Goal: Information Seeking & Learning: Learn about a topic

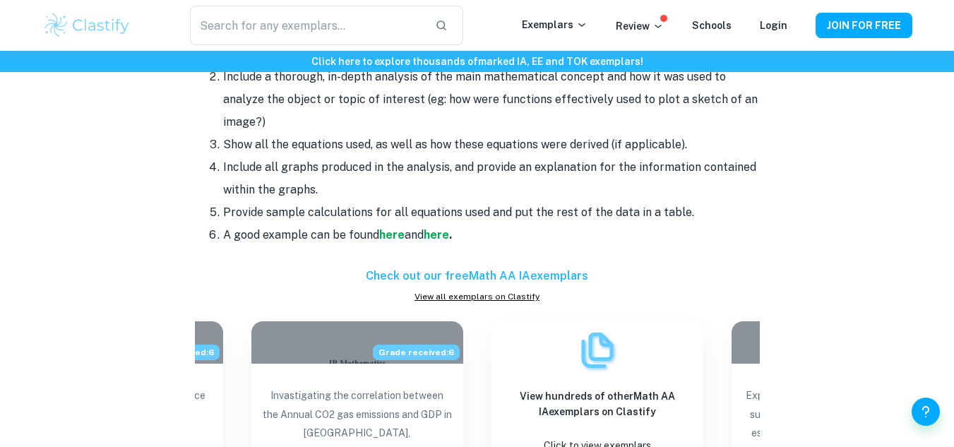
scroll to position [1269, 0]
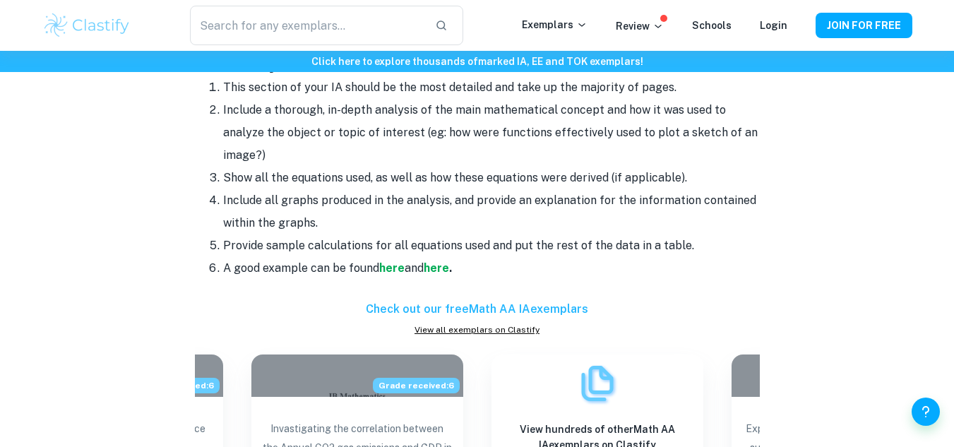
click at [497, 326] on link "View all exemplars on Clastify" at bounding box center [477, 329] width 565 height 13
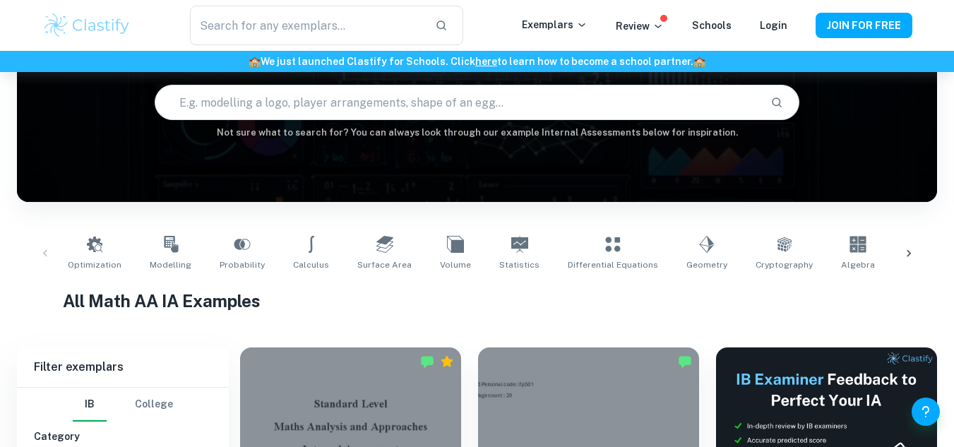
scroll to position [193, 0]
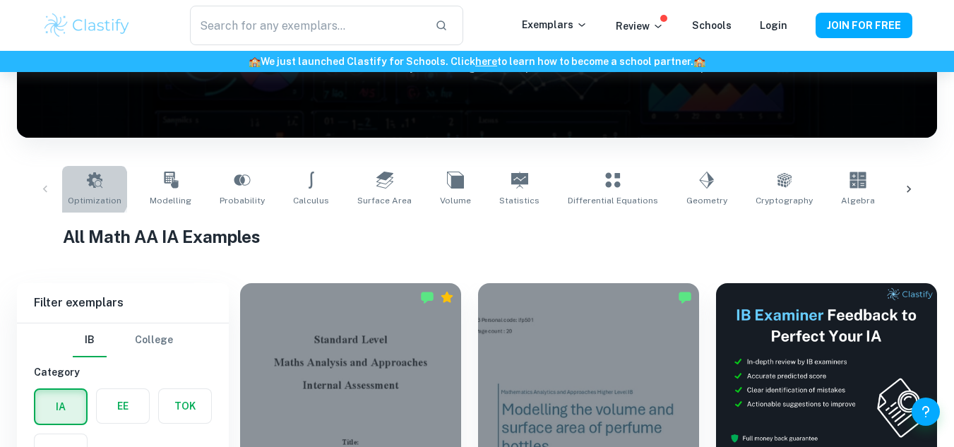
click at [86, 189] on link "Optimization" at bounding box center [94, 189] width 65 height 47
type input "Optimization"
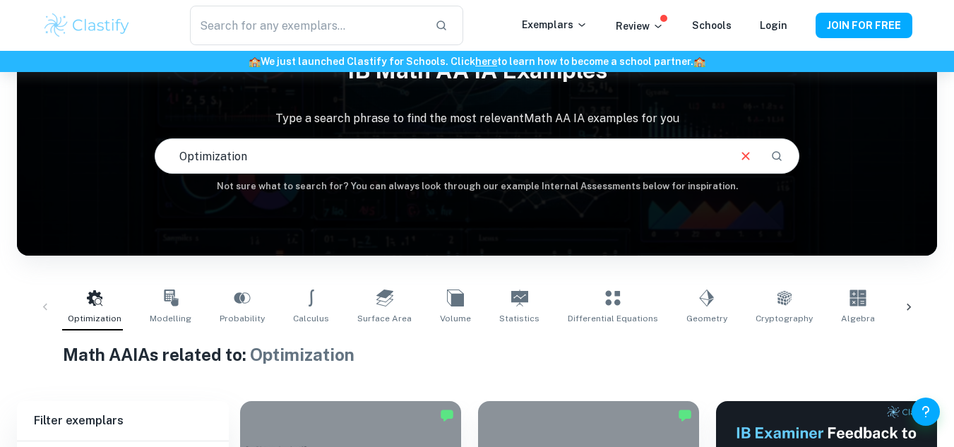
scroll to position [54, 0]
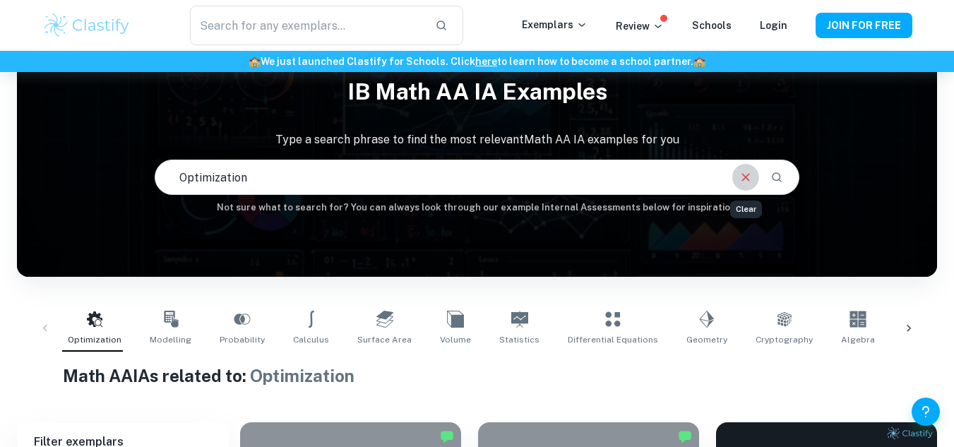
click at [740, 176] on icon "Clear" at bounding box center [746, 177] width 16 height 16
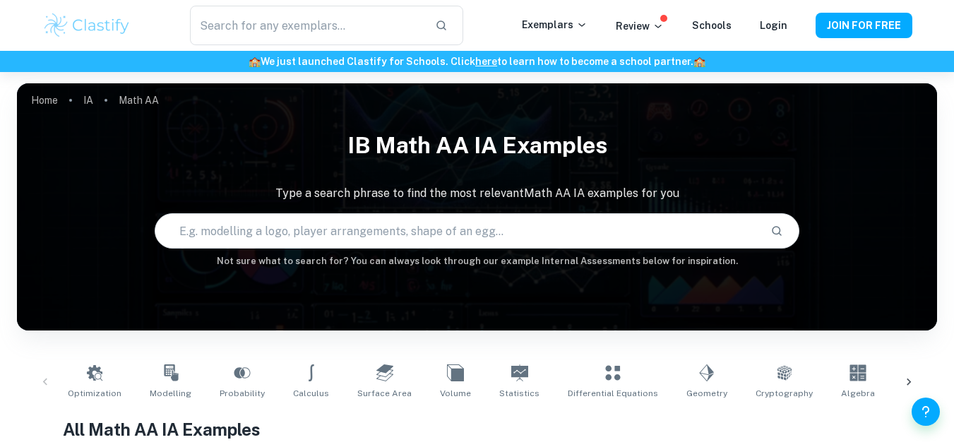
click at [456, 222] on input "text" at bounding box center [456, 231] width 603 height 40
type input "F1"
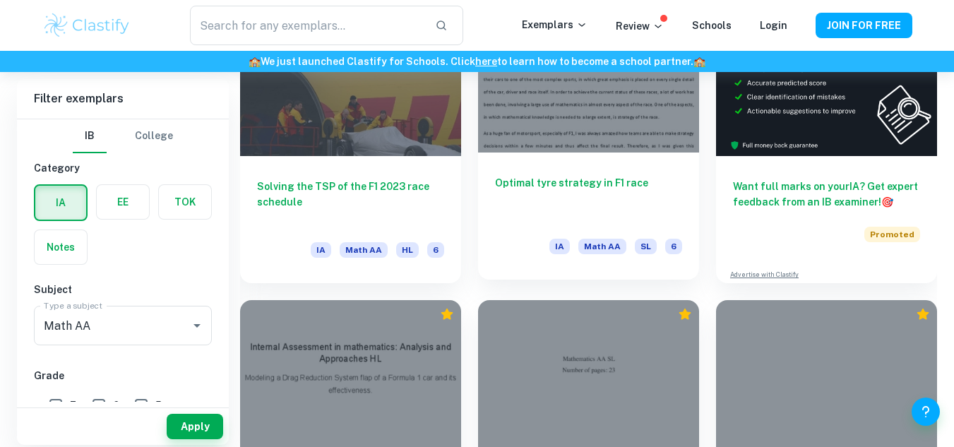
scroll to position [297, 0]
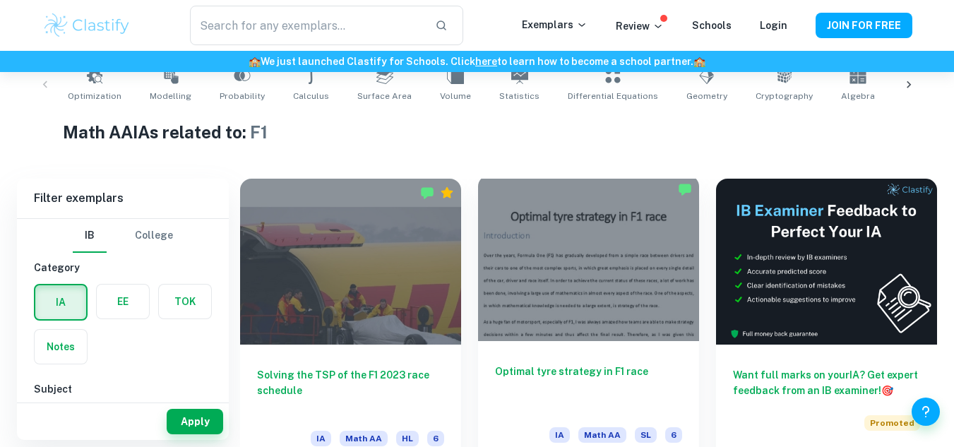
click at [521, 283] on div at bounding box center [588, 258] width 221 height 166
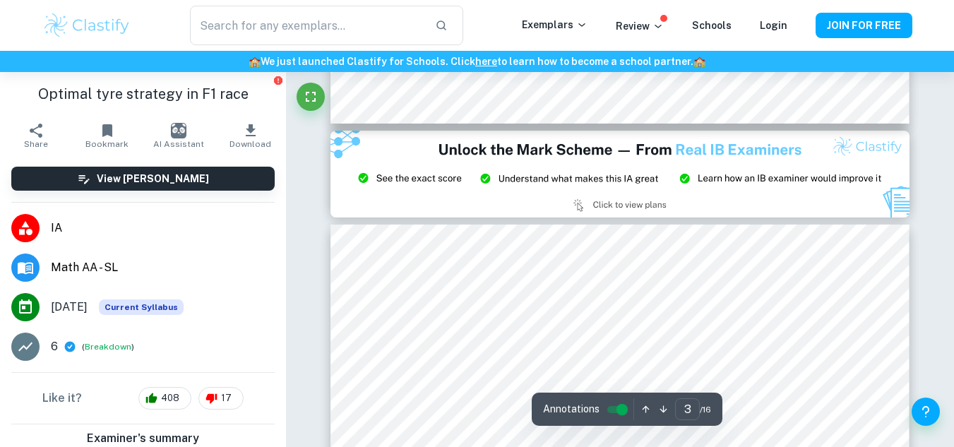
scroll to position [1702, 0]
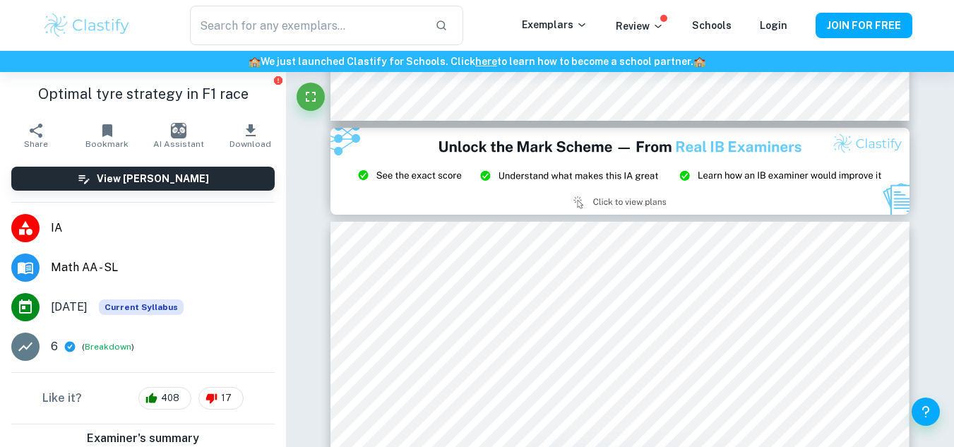
type input "2"
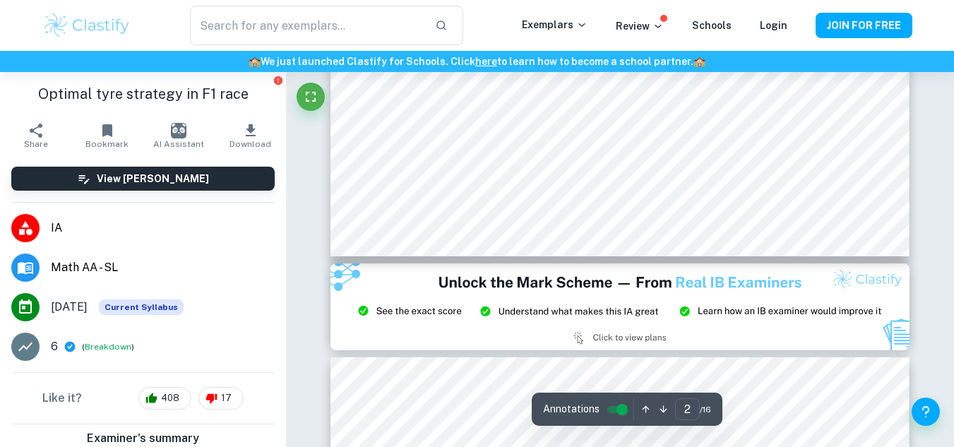
scroll to position [1544, 0]
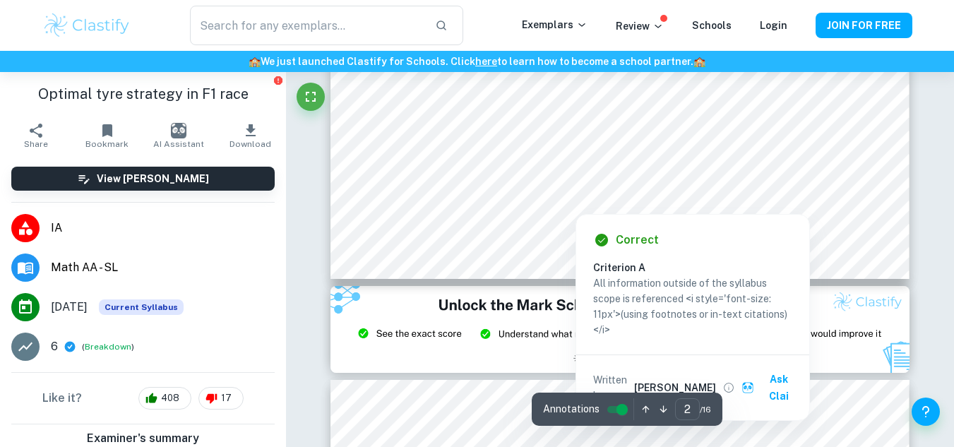
click at [570, 182] on div at bounding box center [574, 182] width 351 height 12
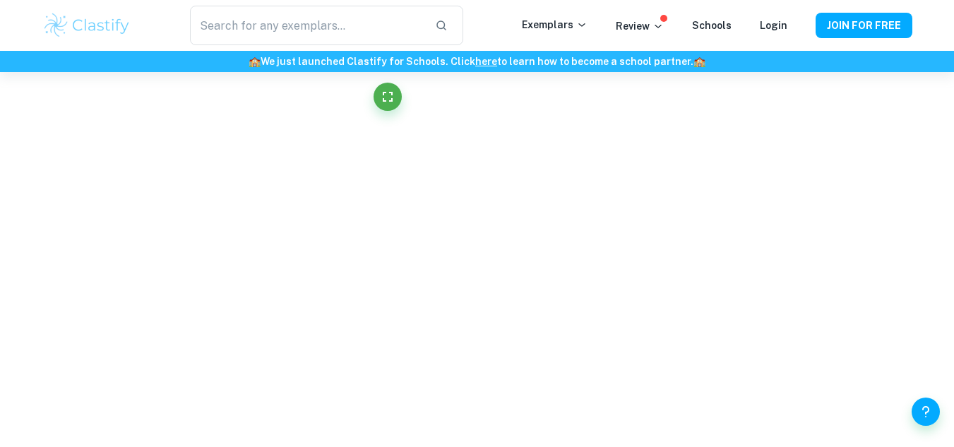
scroll to position [1965, 0]
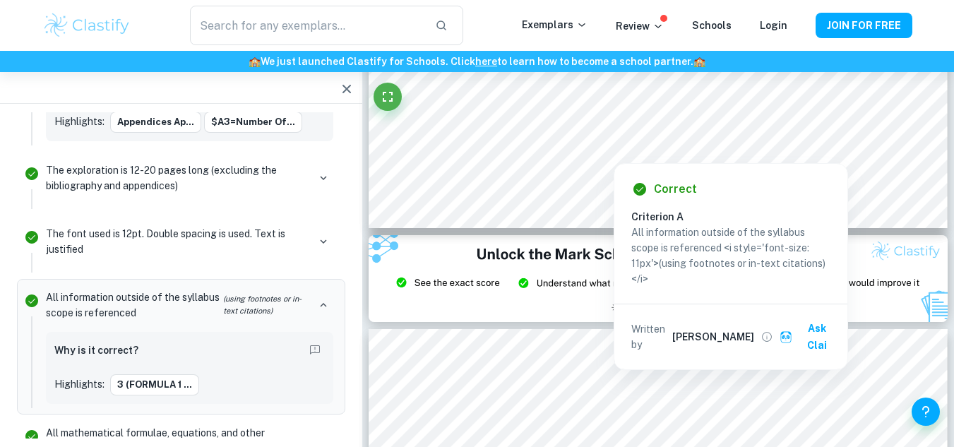
click at [483, 128] on div at bounding box center [613, 131] width 351 height 12
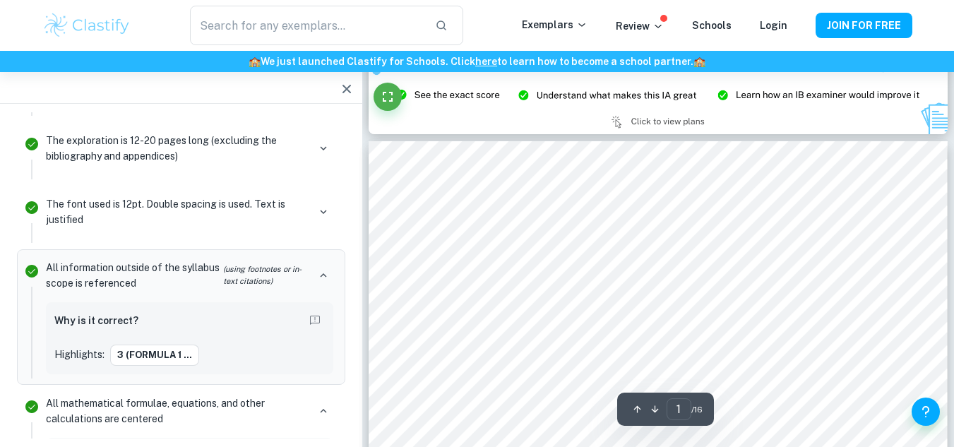
scroll to position [0, 0]
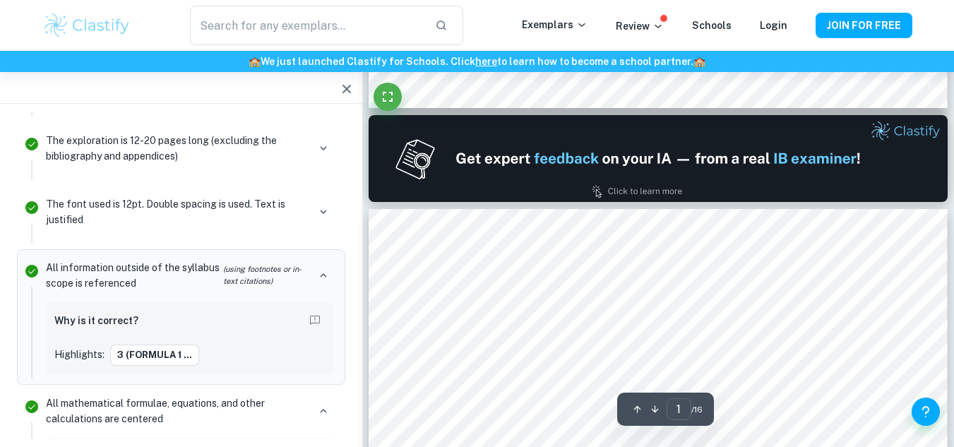
type input "2"
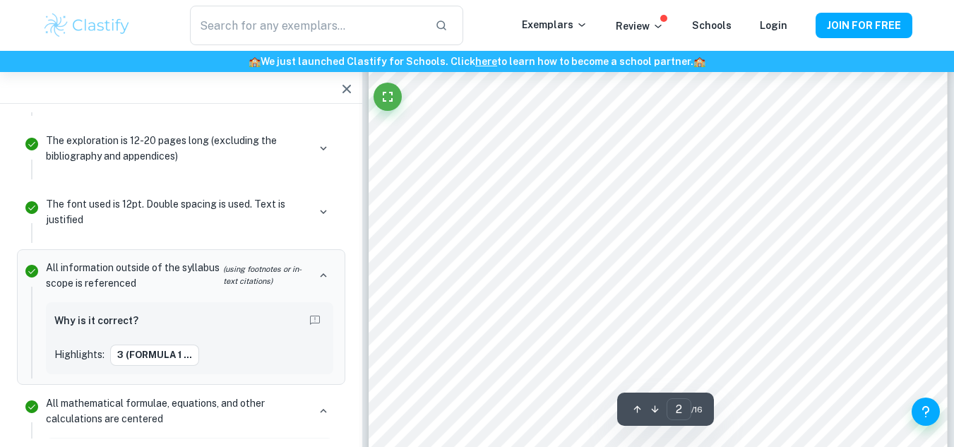
scroll to position [978, 0]
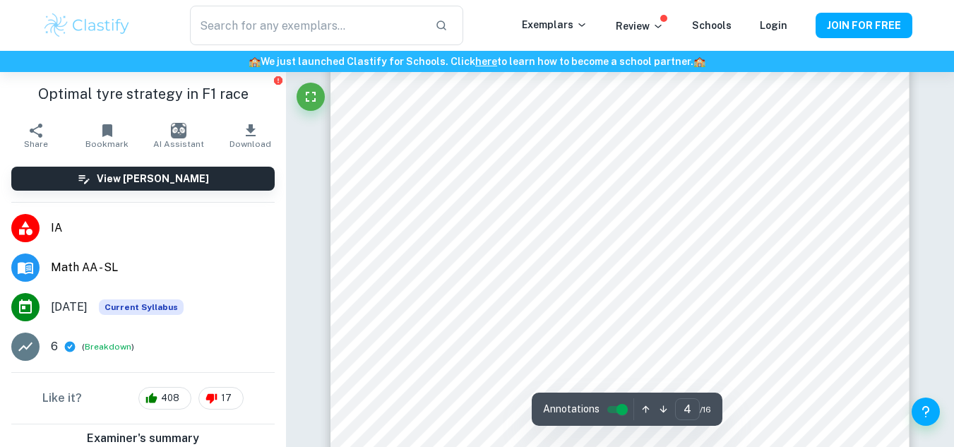
scroll to position [2750, 0]
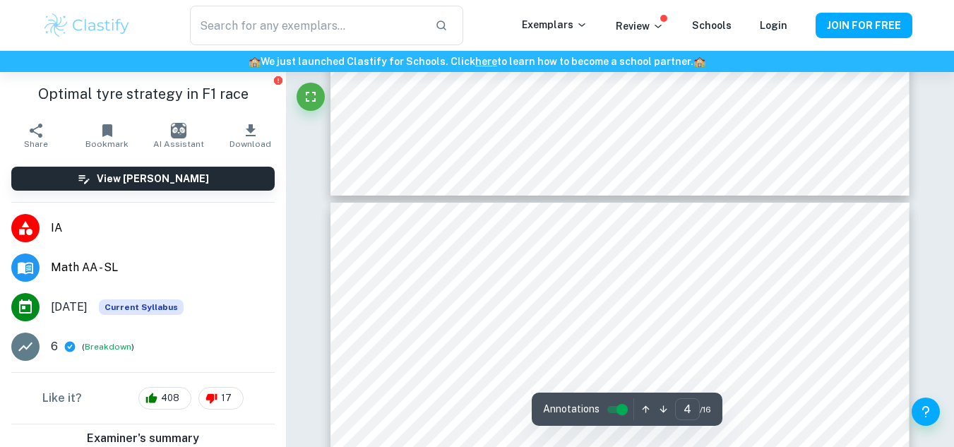
type input "3"
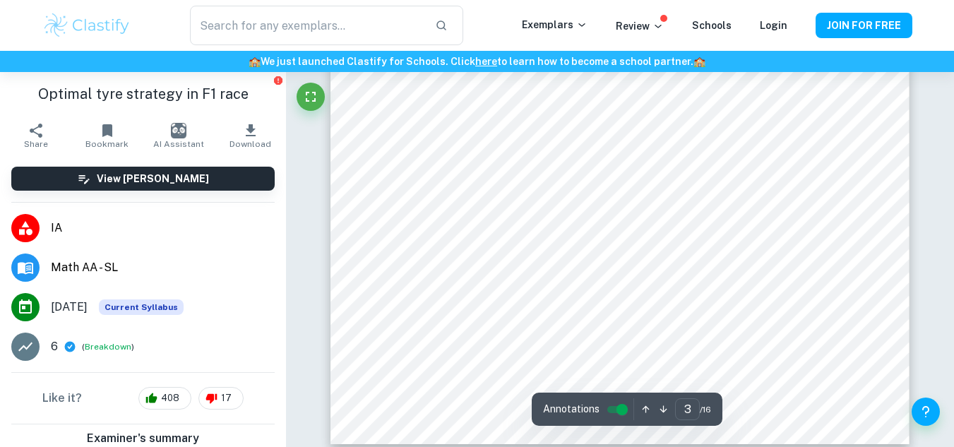
scroll to position [2208, 0]
